Goal: Task Accomplishment & Management: Manage account settings

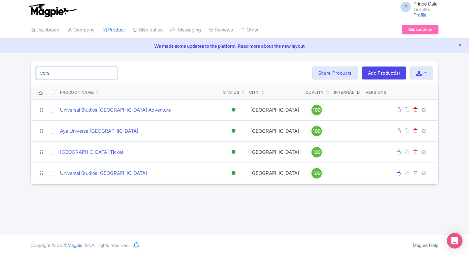
click at [62, 77] on input "vers" at bounding box center [76, 73] width 81 height 12
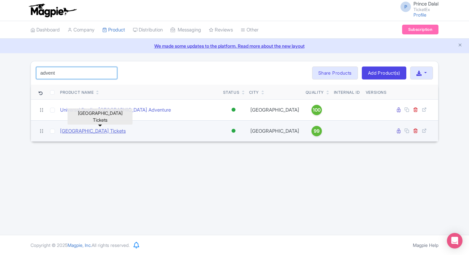
type input "advent"
click at [75, 133] on link "Adventure Cove Waterpark Tickets" at bounding box center [93, 131] width 66 height 7
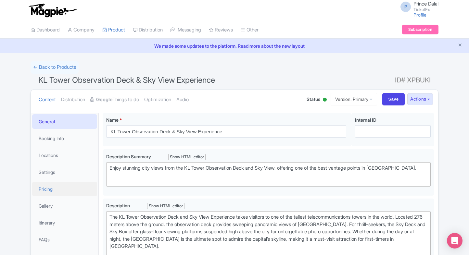
scroll to position [78, 0]
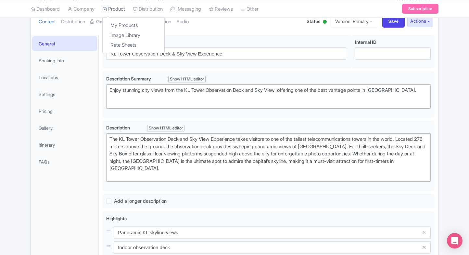
click at [114, 16] on link "Product" at bounding box center [113, 9] width 23 height 18
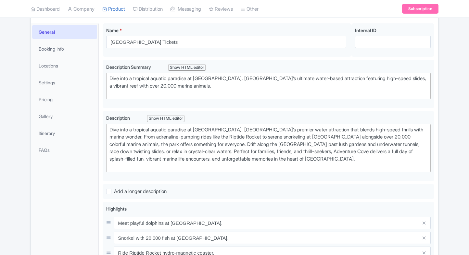
scroll to position [76, 0]
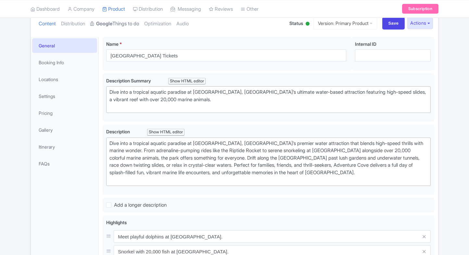
click at [114, 30] on link "Google Things to do" at bounding box center [114, 24] width 49 height 20
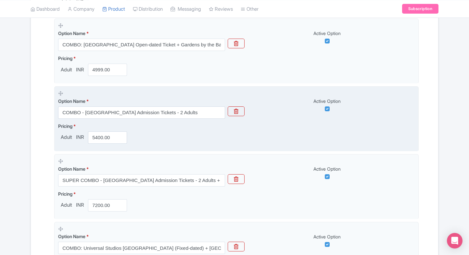
scroll to position [420, 0]
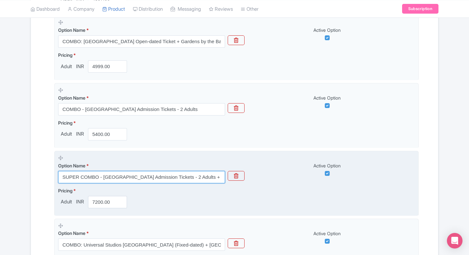
click at [202, 172] on input "SUPER COMBO - Adventure Cove Waterpark Admission Tickets - 2 Adults + 1 Child" at bounding box center [141, 177] width 167 height 12
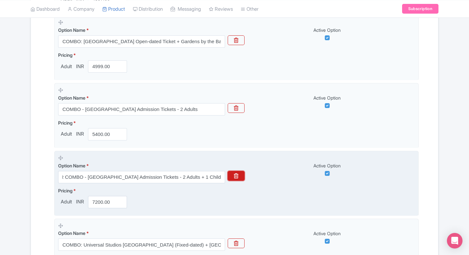
scroll to position [0, 0]
click at [234, 174] on icon "button" at bounding box center [236, 175] width 5 height 5
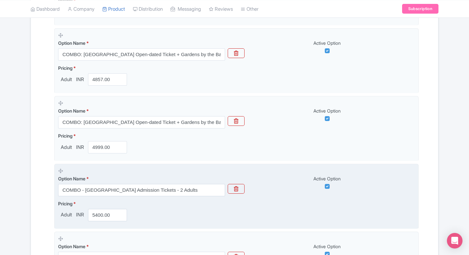
scroll to position [335, 0]
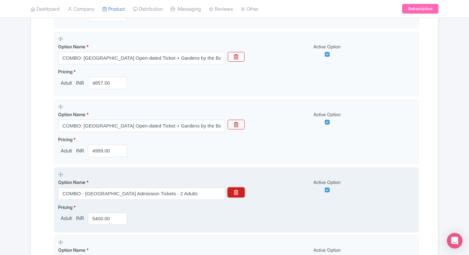
click at [237, 193] on icon "button" at bounding box center [236, 192] width 5 height 5
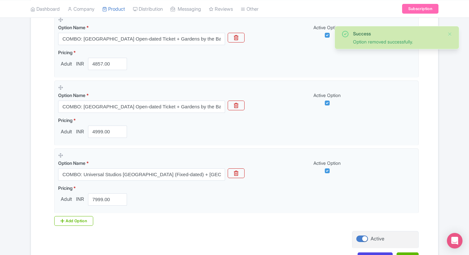
scroll to position [401, 0]
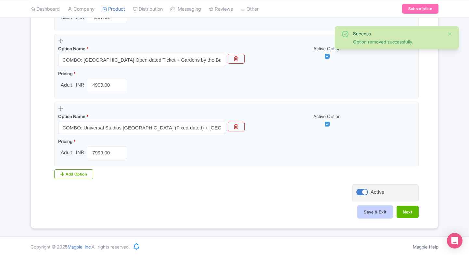
click at [363, 216] on button "Save & Exit" at bounding box center [374, 212] width 35 height 12
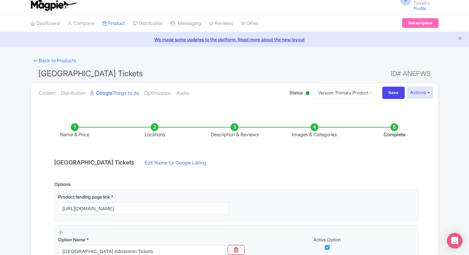
scroll to position [0, 0]
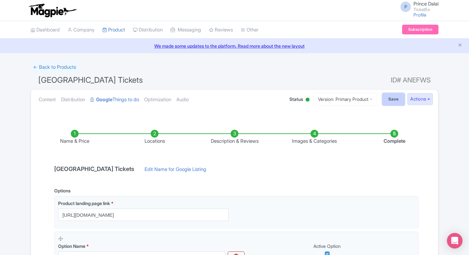
click at [388, 97] on input "Save" at bounding box center [393, 99] width 23 height 12
type input "Saving..."
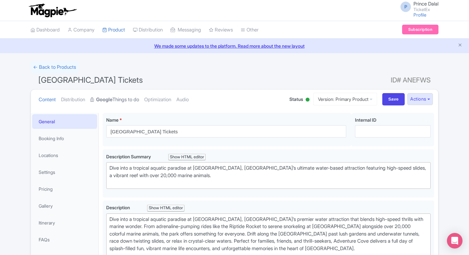
click at [103, 103] on strong "Google" at bounding box center [104, 99] width 16 height 7
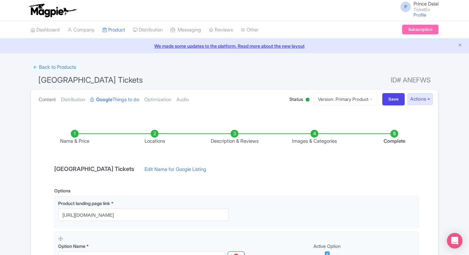
click at [51, 93] on link "Content" at bounding box center [47, 100] width 17 height 20
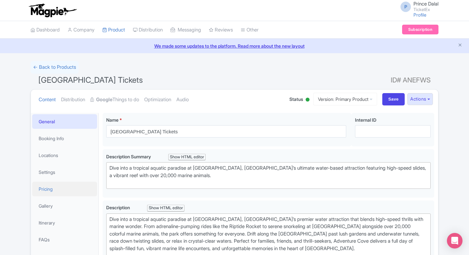
click at [61, 190] on link "Pricing" at bounding box center [64, 189] width 65 height 15
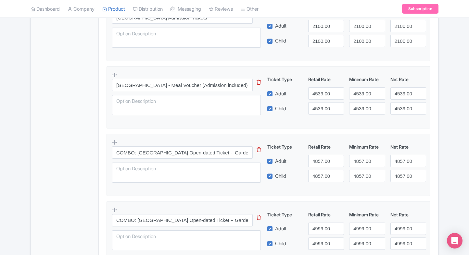
scroll to position [247, 0]
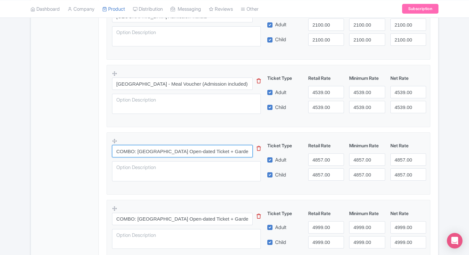
click at [182, 147] on input "COMBO: Adventure Cove Waterpark Open-dated Ticket + Gardens by the Bay - Flower…" at bounding box center [182, 151] width 141 height 12
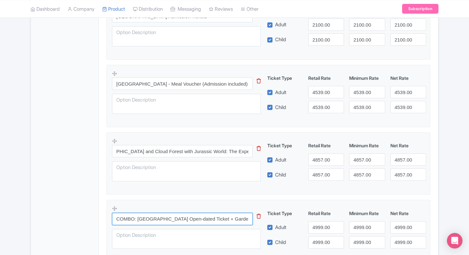
scroll to position [0, 0]
click at [224, 215] on input "COMBO: Adventure Cove Waterpark Open-dated Ticket + Gardens by the Bay" at bounding box center [182, 219] width 141 height 12
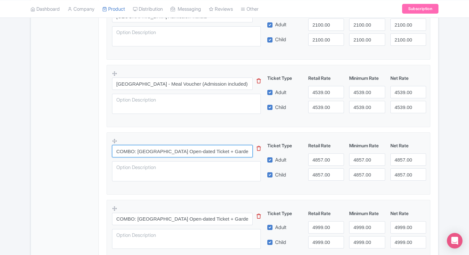
click at [225, 153] on input "COMBO: Adventure Cove Waterpark Open-dated Ticket + Gardens by the Bay - Flower…" at bounding box center [182, 151] width 141 height 12
click at [5, 163] on div "Success Option deleted successfully ← Back to Products Adventure Cove Waterpark…" at bounding box center [234, 94] width 469 height 560
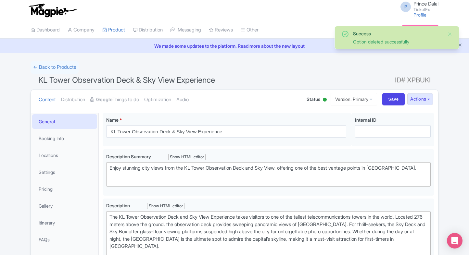
scroll to position [78, 0]
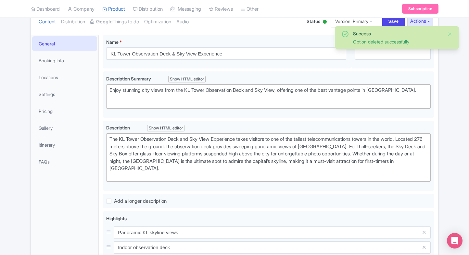
click at [106, 27] on link "Google Things to do" at bounding box center [114, 22] width 49 height 20
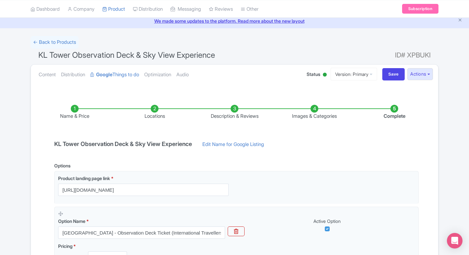
scroll to position [0, 0]
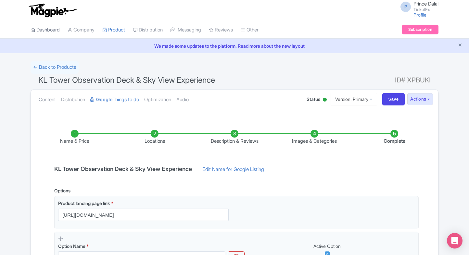
click at [51, 29] on link "Dashboard" at bounding box center [45, 30] width 29 height 18
